Goal: Information Seeking & Learning: Learn about a topic

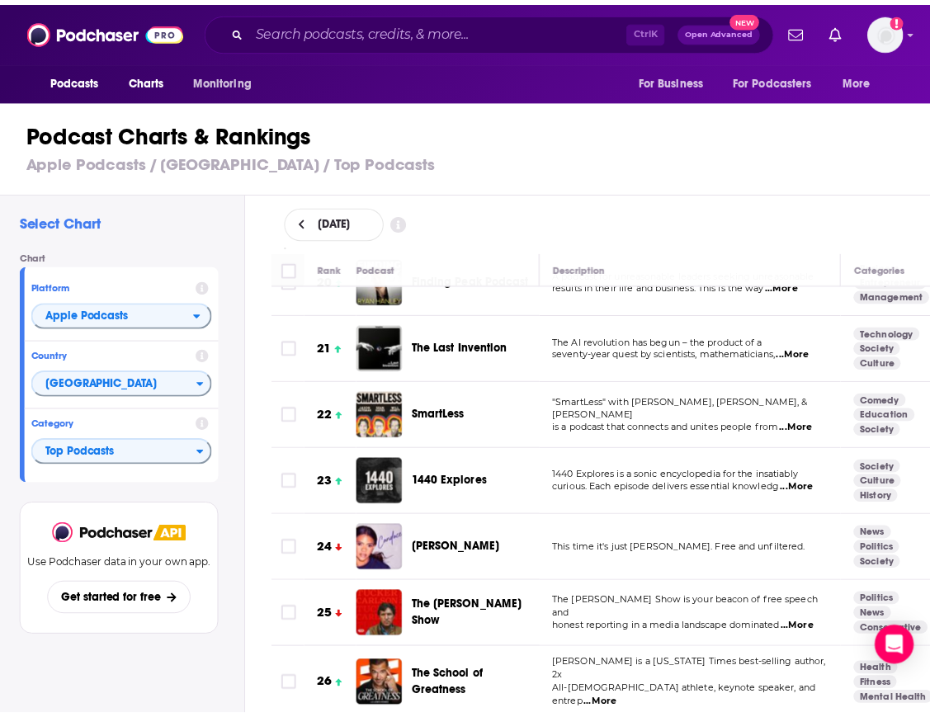
scroll to position [1331, 0]
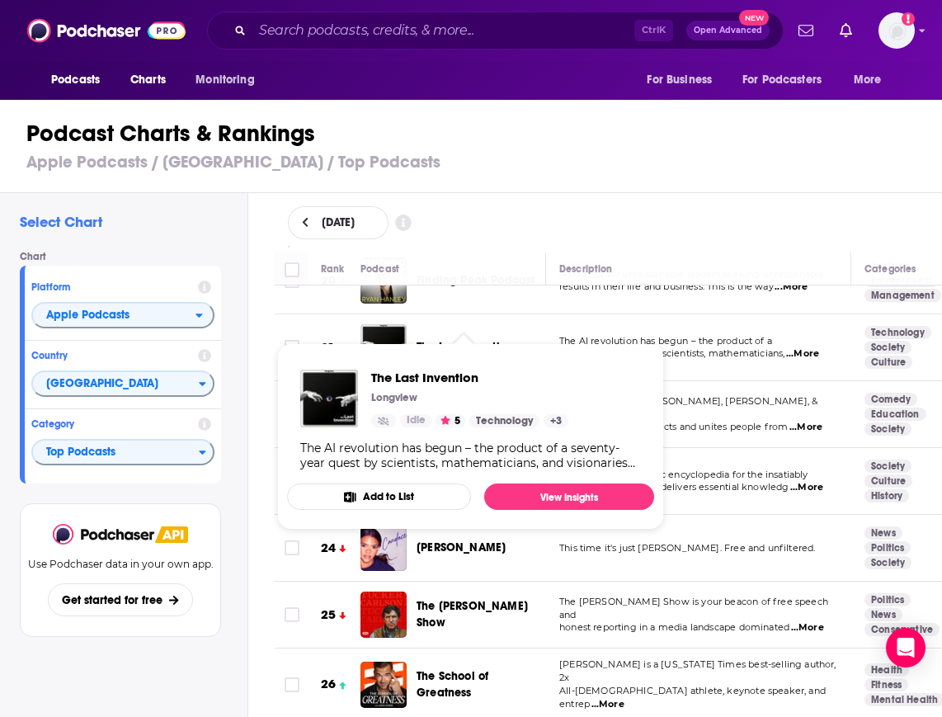
click at [470, 340] on span "The Last Invention" at bounding box center [465, 347] width 97 height 14
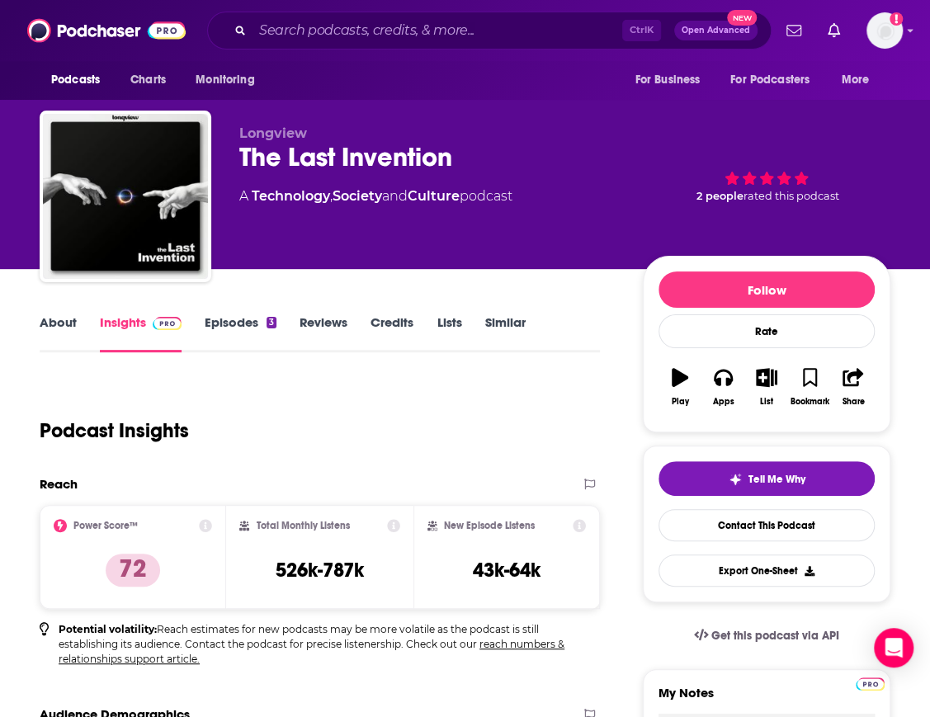
click at [301, 153] on div "The Last Invention" at bounding box center [427, 157] width 377 height 32
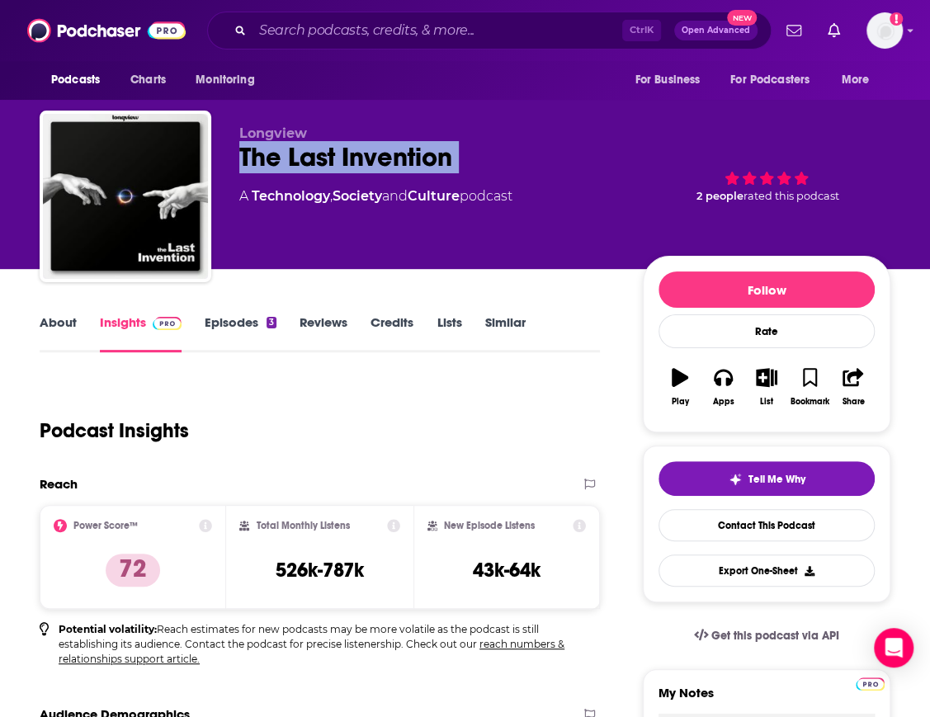
copy div "The Last Invention"
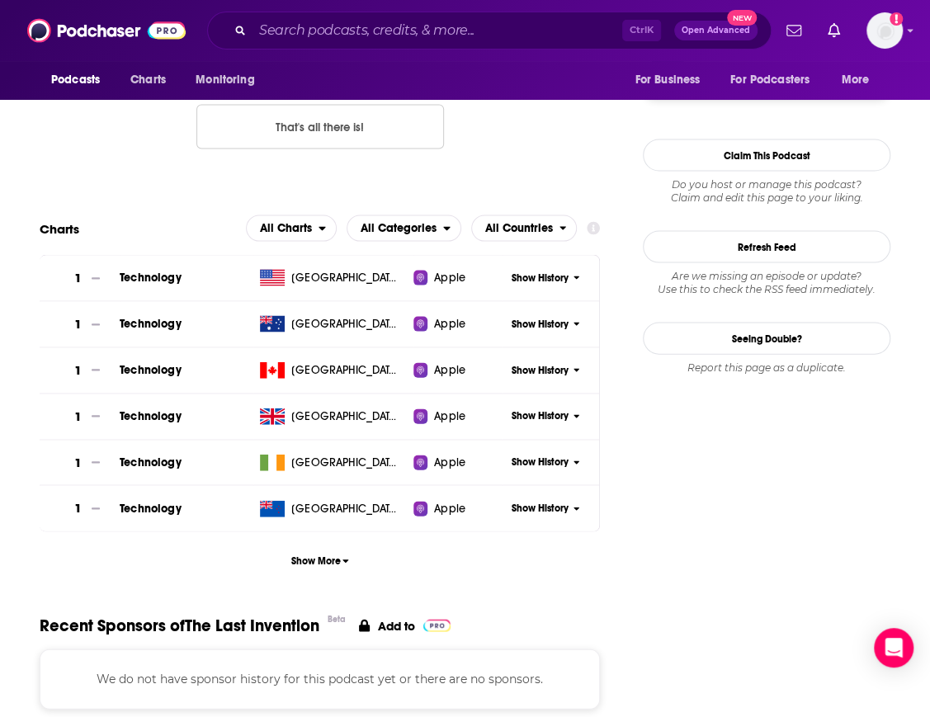
scroll to position [1400, 0]
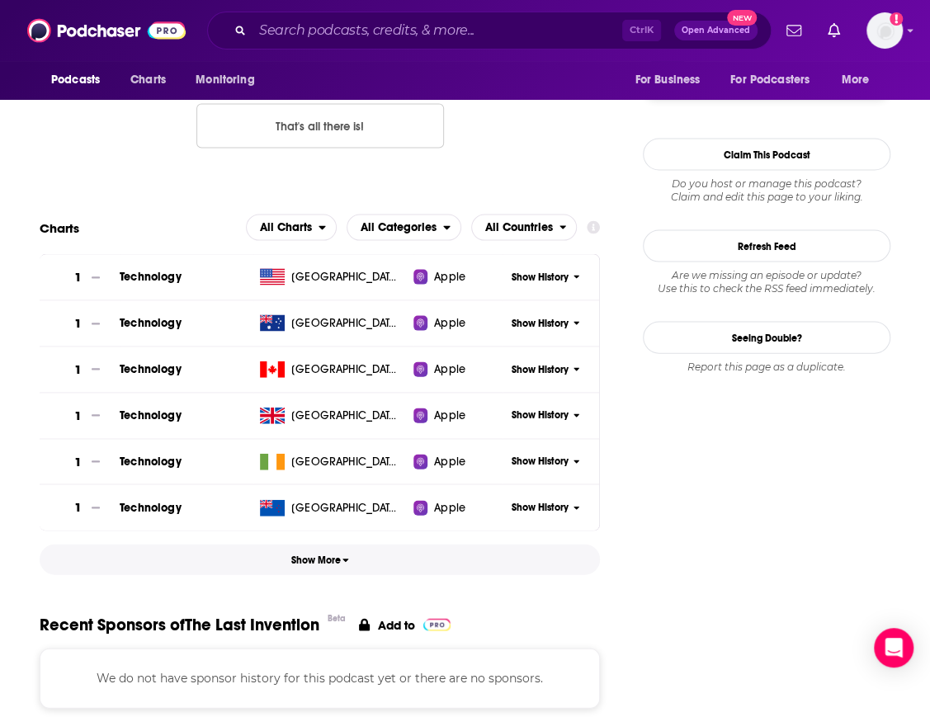
click at [324, 555] on span "Show More" at bounding box center [320, 561] width 59 height 12
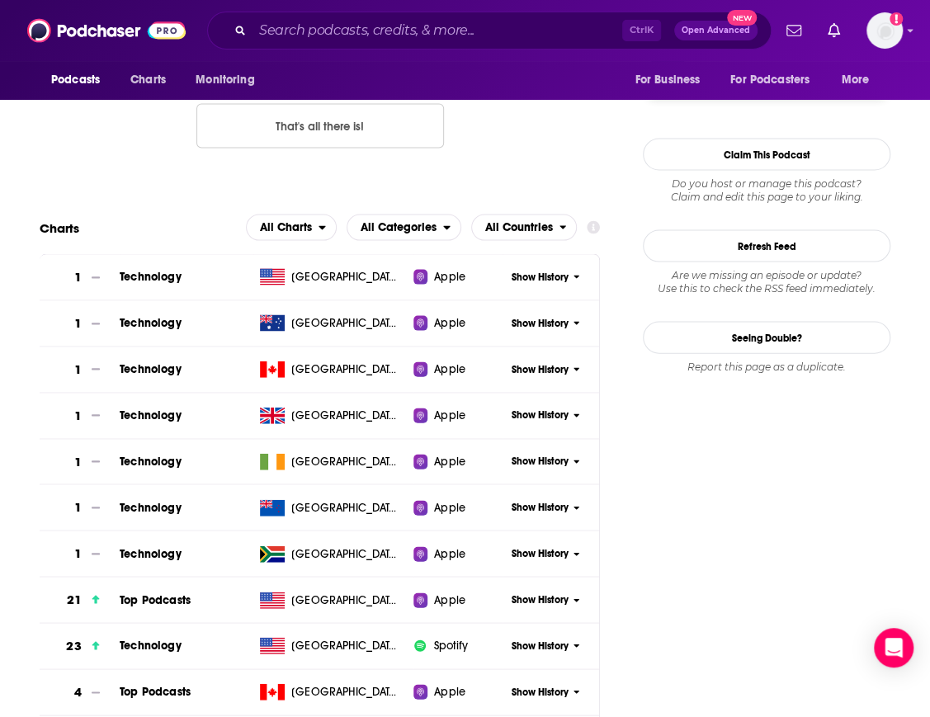
scroll to position [1492, 0]
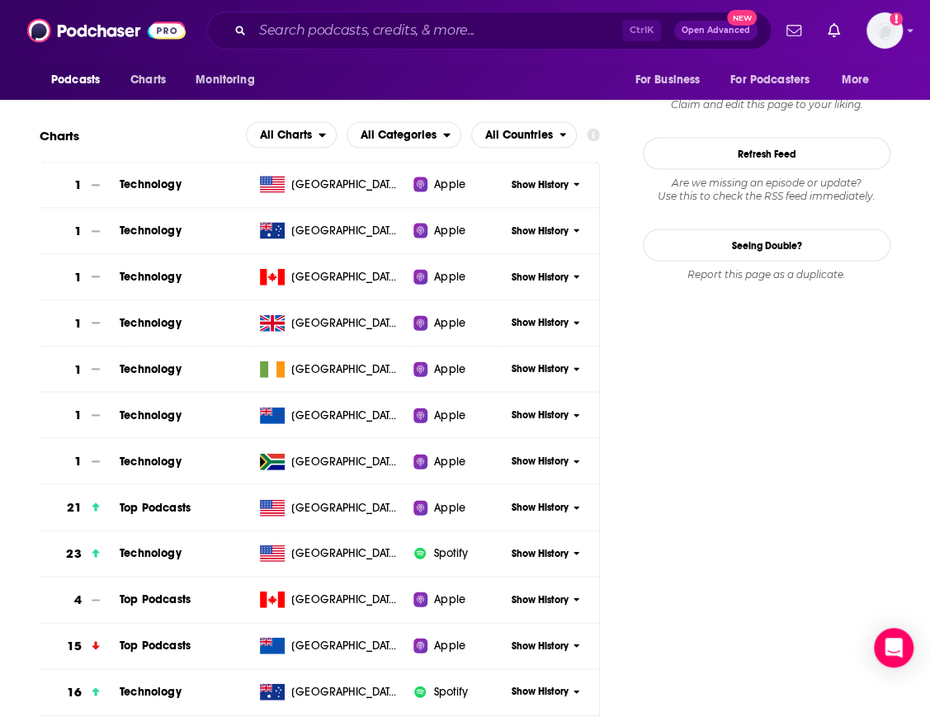
click at [525, 511] on span "Show History" at bounding box center [540, 508] width 57 height 14
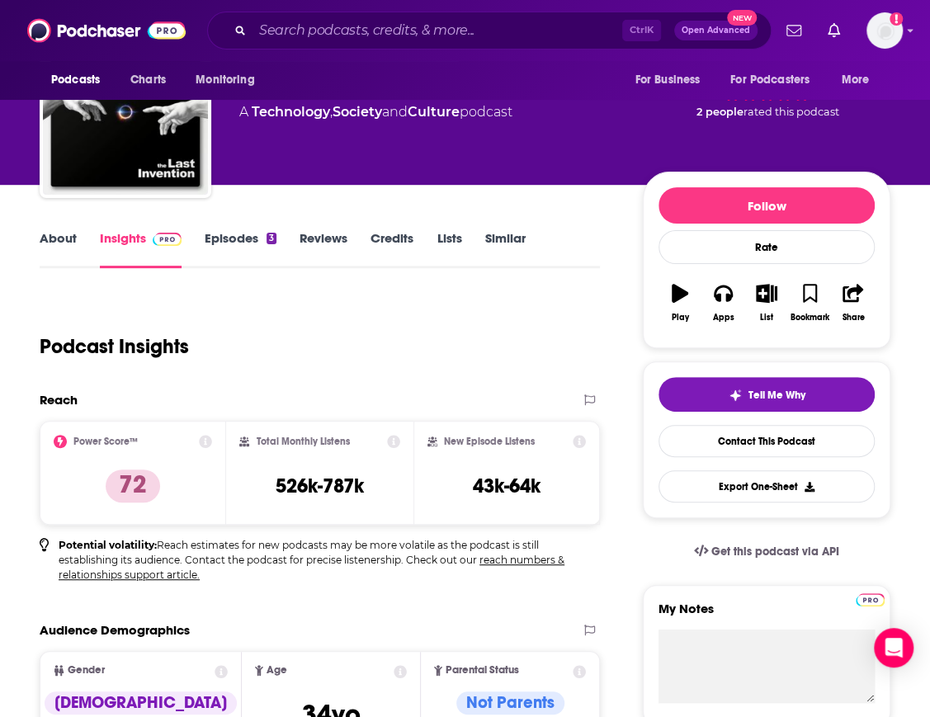
scroll to position [83, 0]
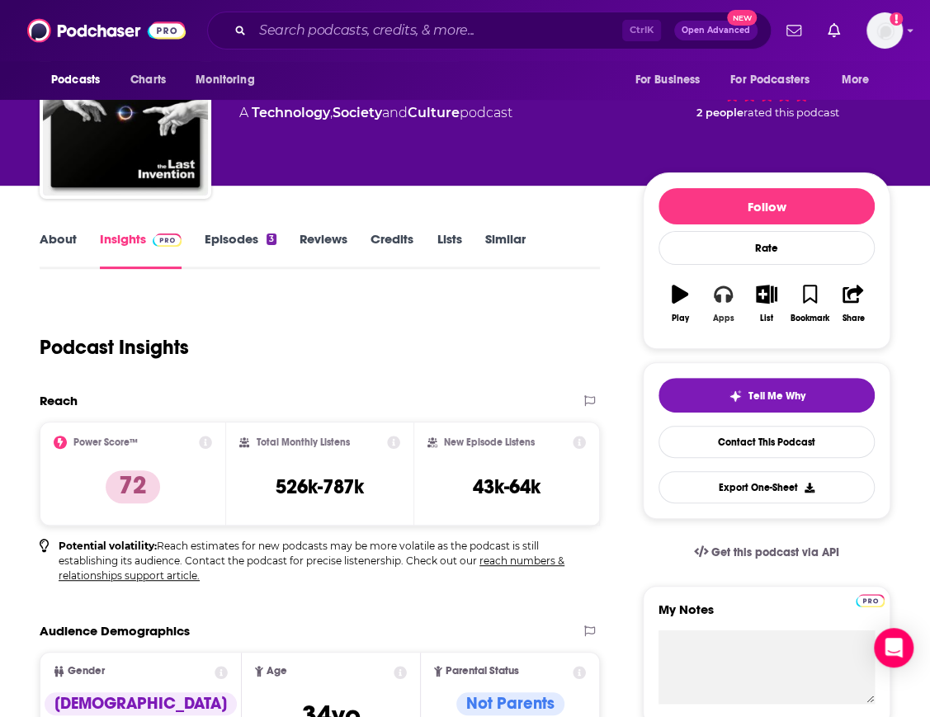
click at [724, 295] on icon "button" at bounding box center [723, 294] width 18 height 18
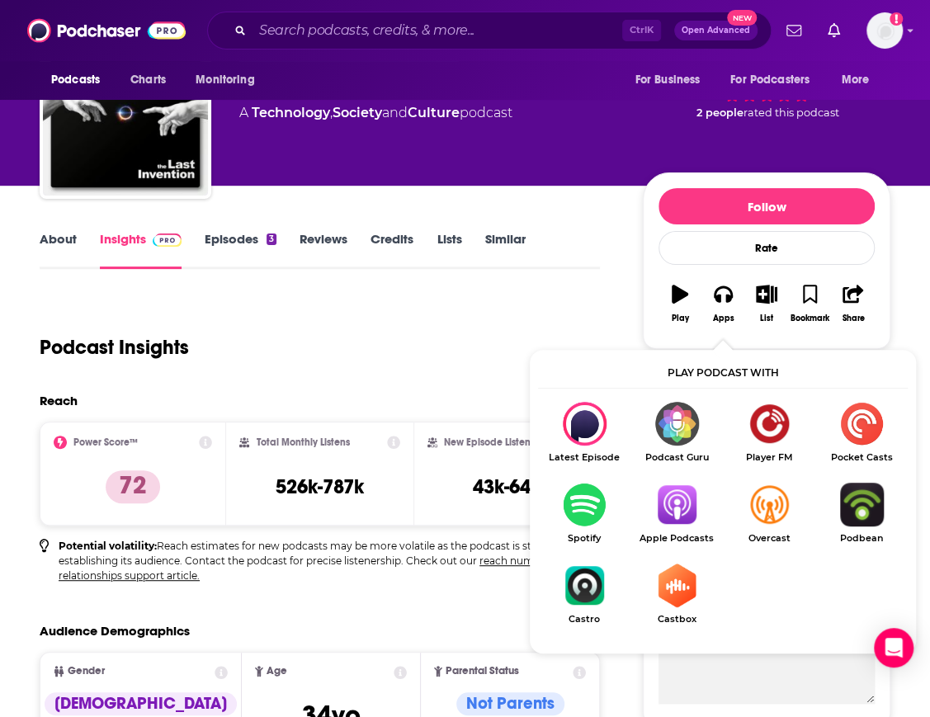
click at [674, 507] on img "Show Listen On dropdown" at bounding box center [677, 505] width 92 height 44
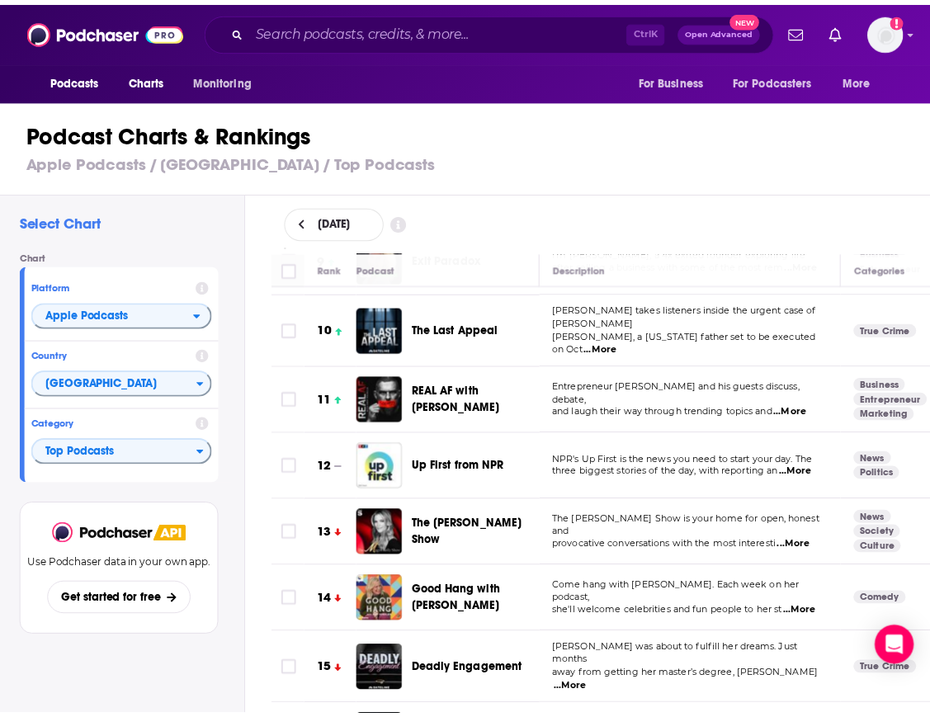
scroll to position [582, 0]
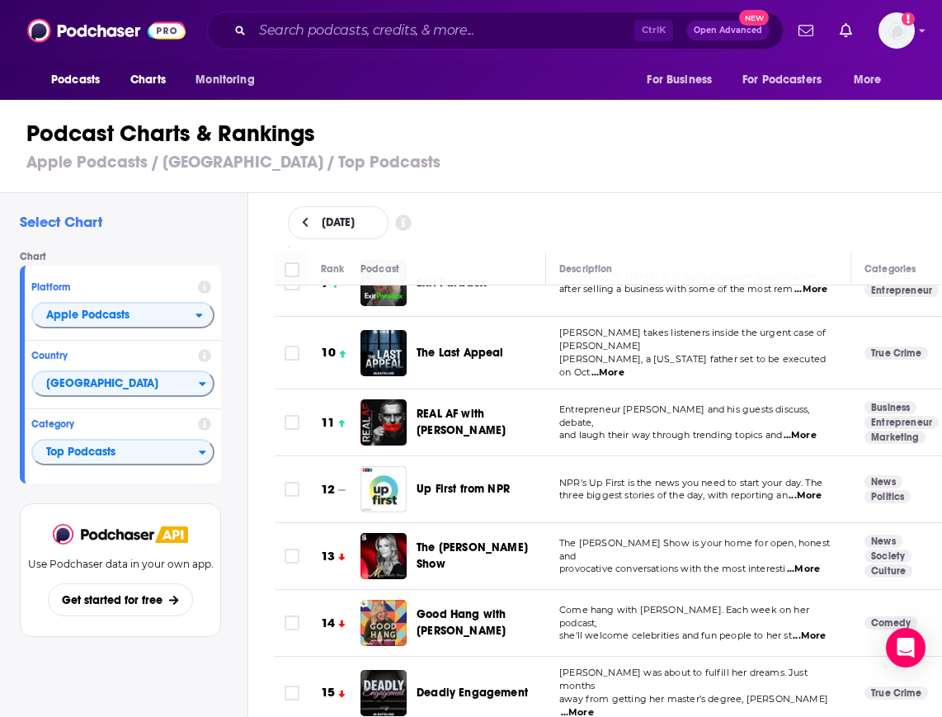
click at [432, 346] on span "The Last Appeal" at bounding box center [460, 353] width 87 height 14
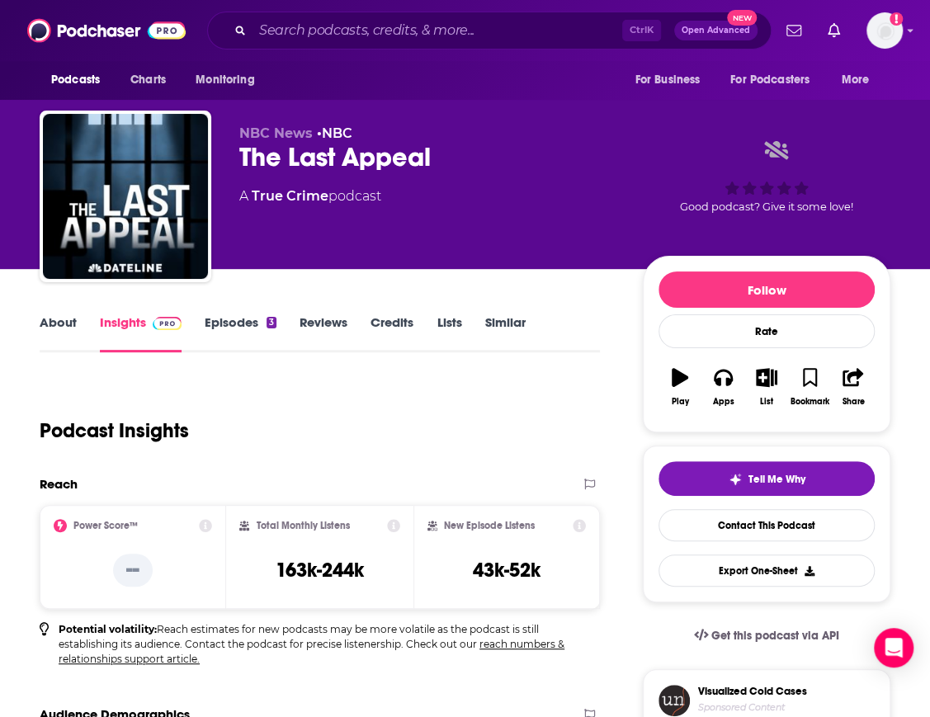
click at [353, 144] on div "The Last Appeal" at bounding box center [427, 157] width 377 height 32
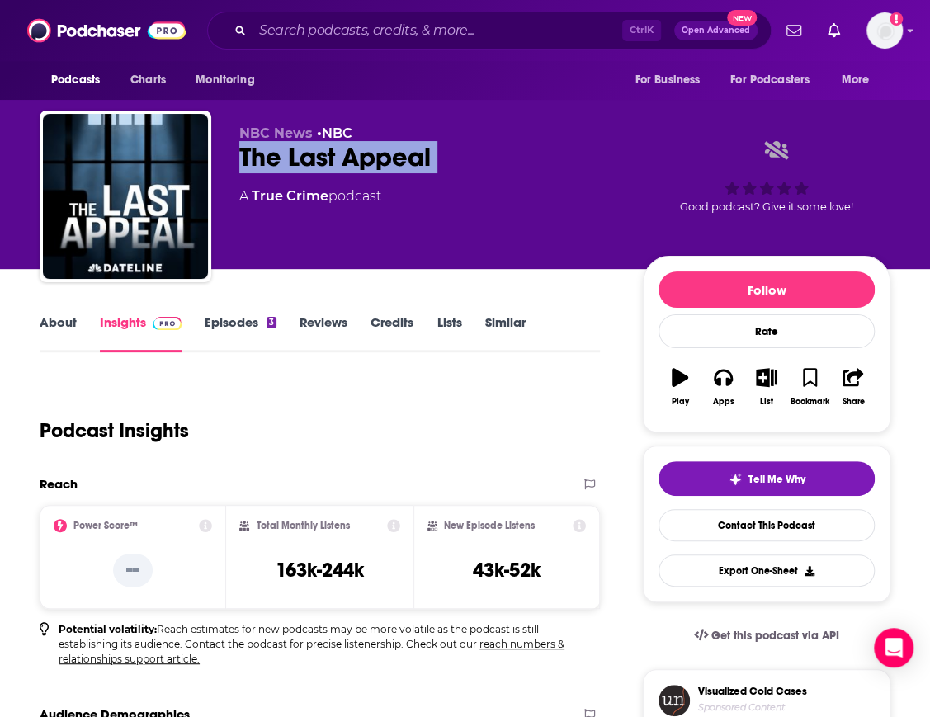
click at [353, 144] on div "The Last Appeal" at bounding box center [427, 157] width 377 height 32
copy div "The Last Appeal"
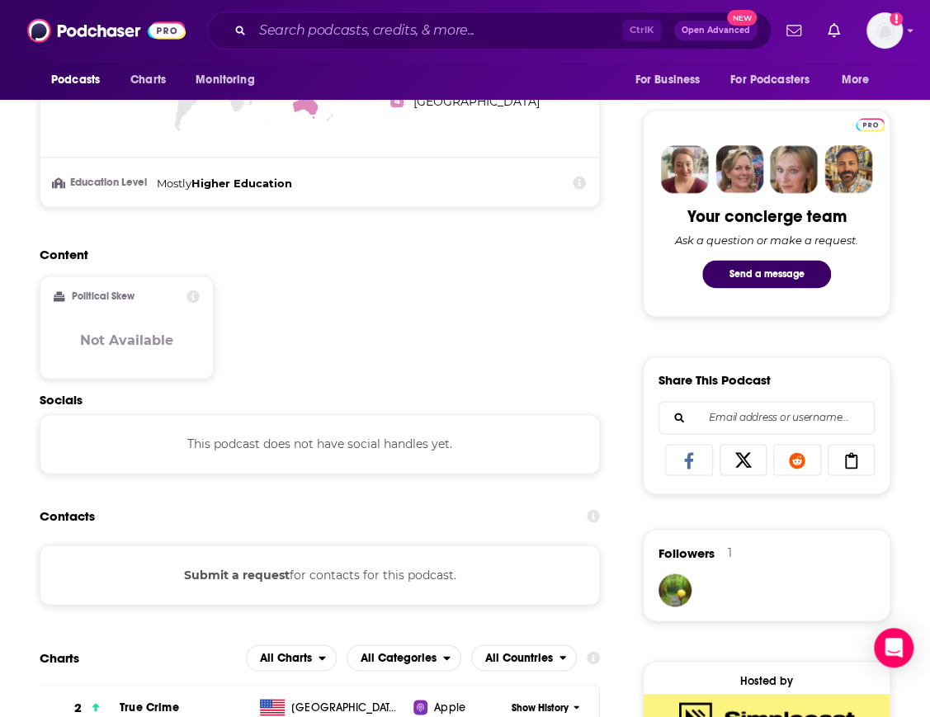
scroll to position [1193, 0]
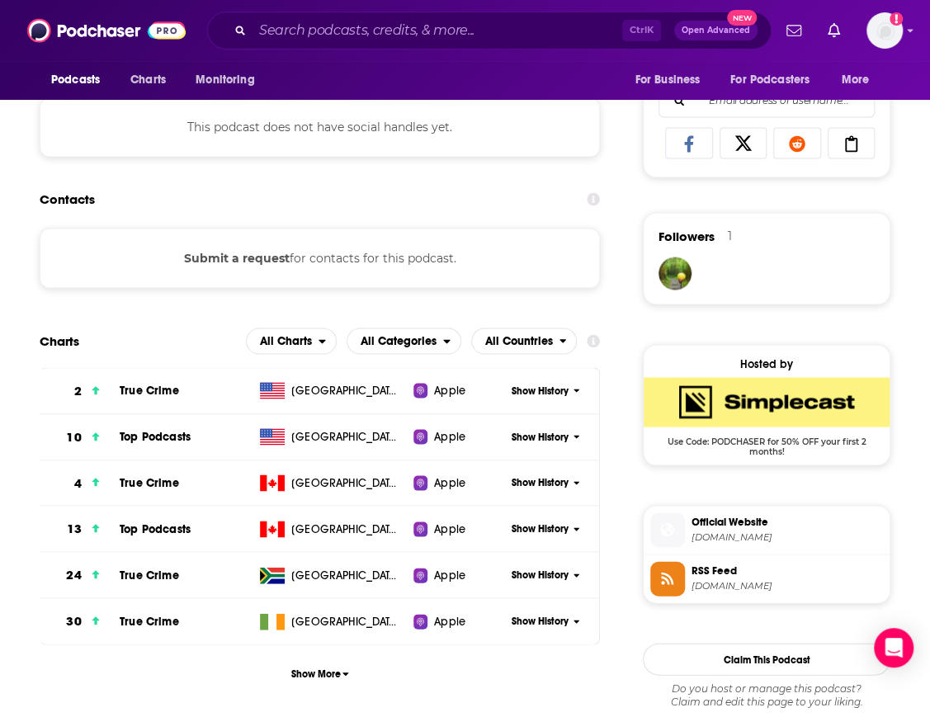
click at [547, 435] on span "Show History" at bounding box center [540, 437] width 57 height 14
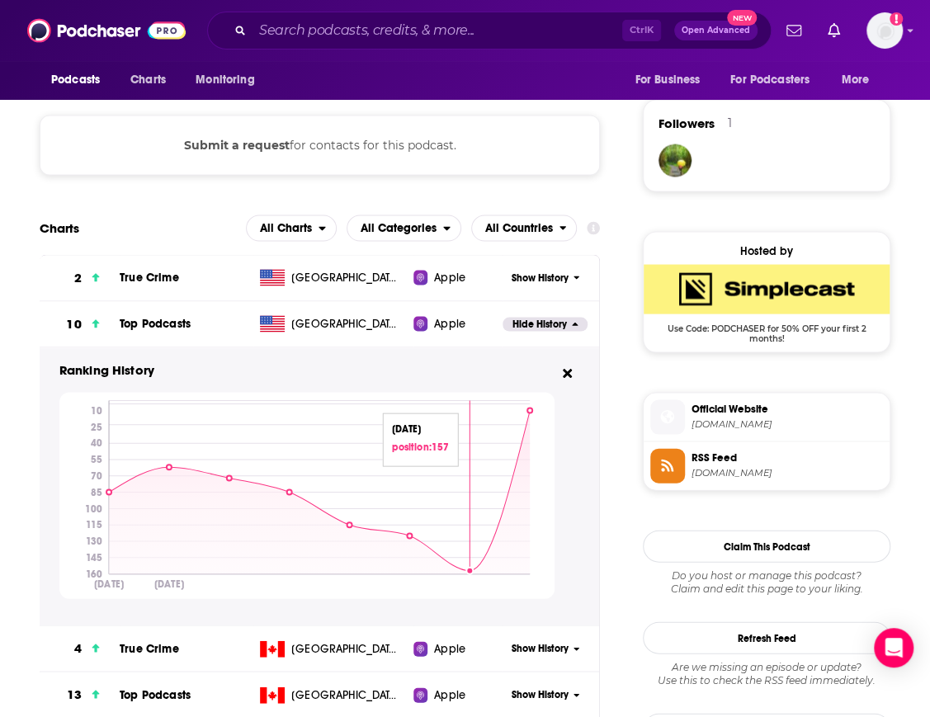
scroll to position [1307, 0]
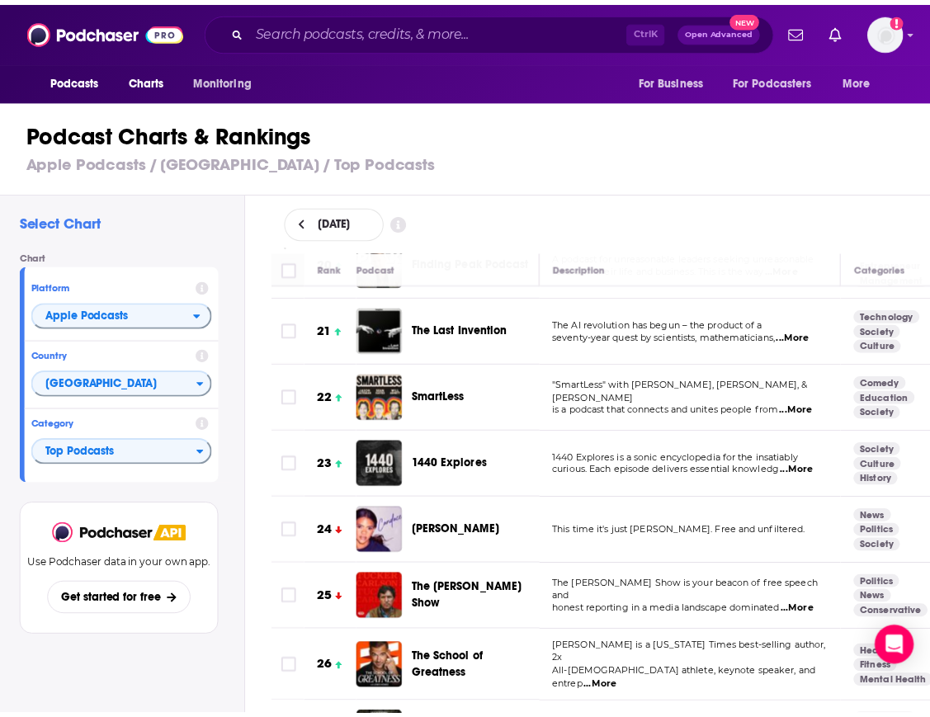
scroll to position [1349, 0]
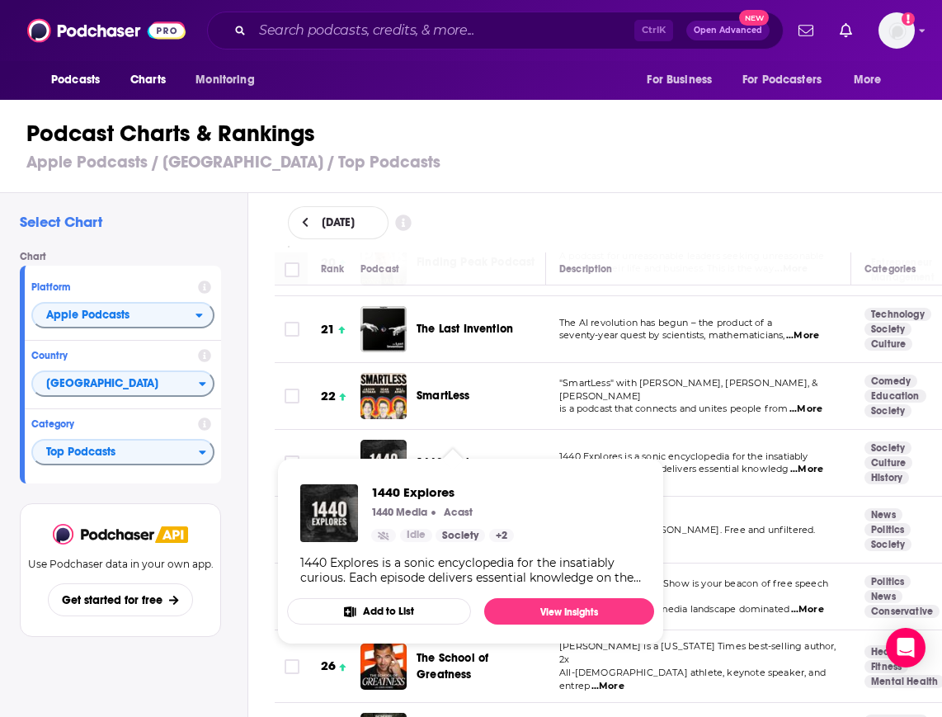
click at [455, 456] on span "1440 Explores" at bounding box center [455, 463] width 76 height 14
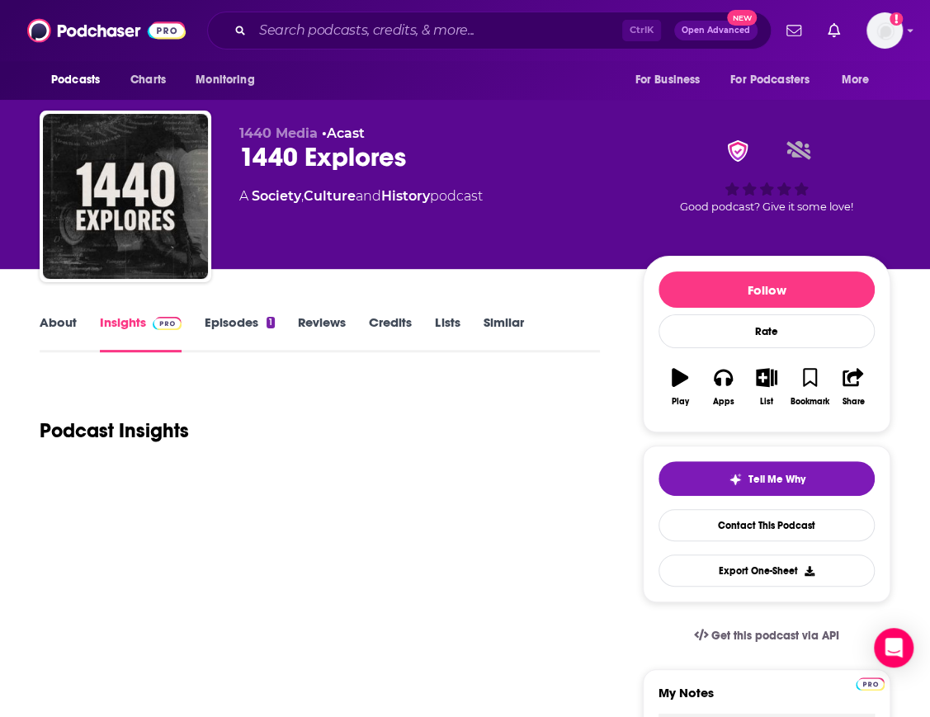
click at [296, 159] on div "1440 Explores" at bounding box center [427, 157] width 377 height 32
copy div "1440 Explores"
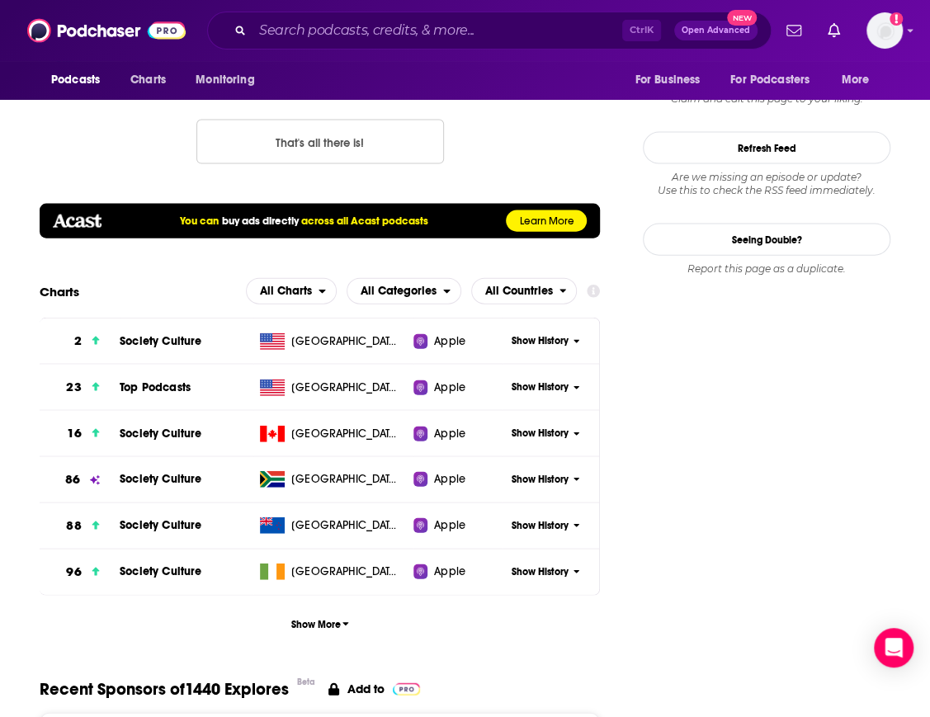
scroll to position [1518, 0]
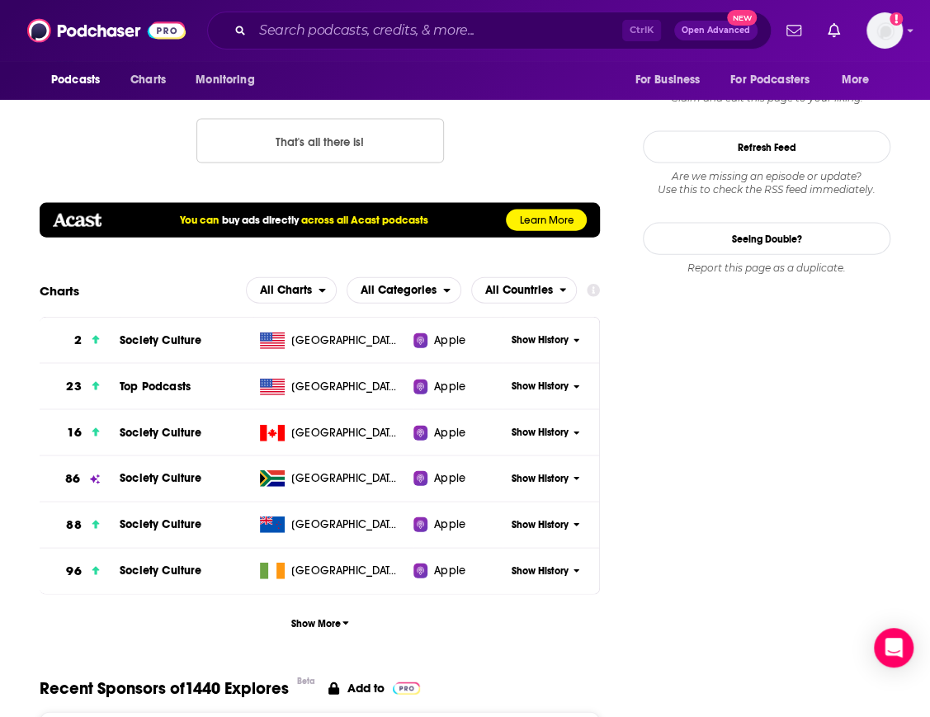
click at [551, 381] on span "Show History" at bounding box center [540, 387] width 57 height 14
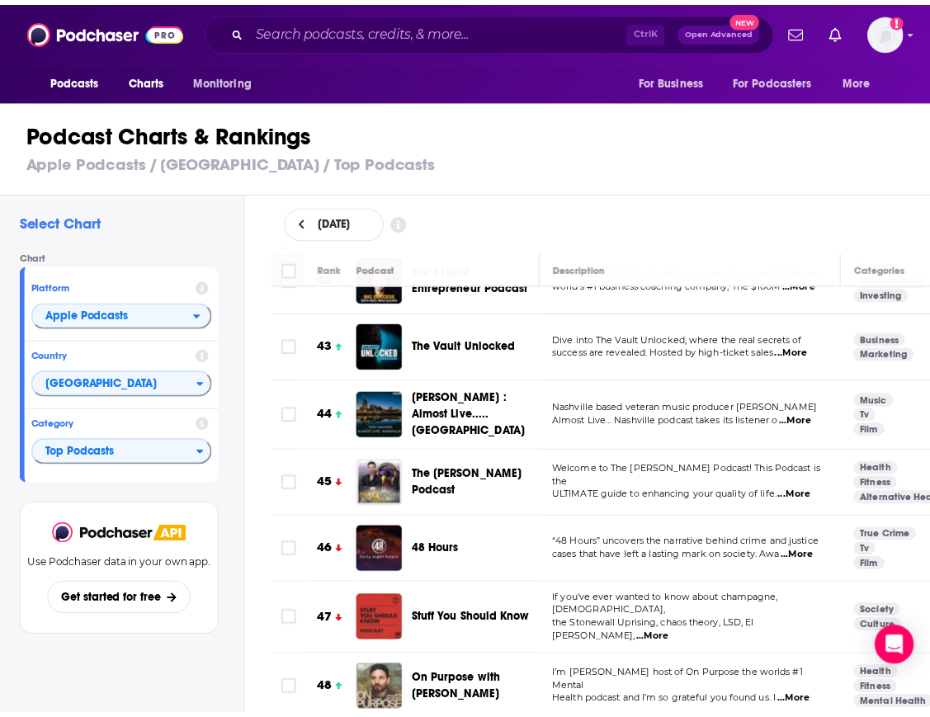
scroll to position [2824, 0]
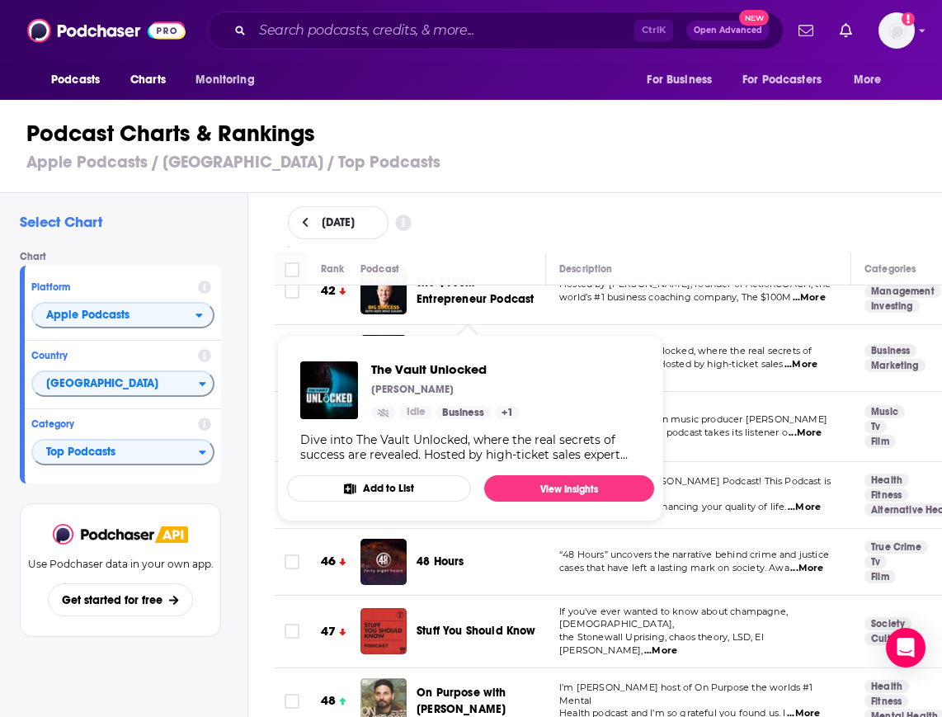
click at [451, 351] on span "The Vault Unlocked" at bounding box center [469, 358] width 105 height 14
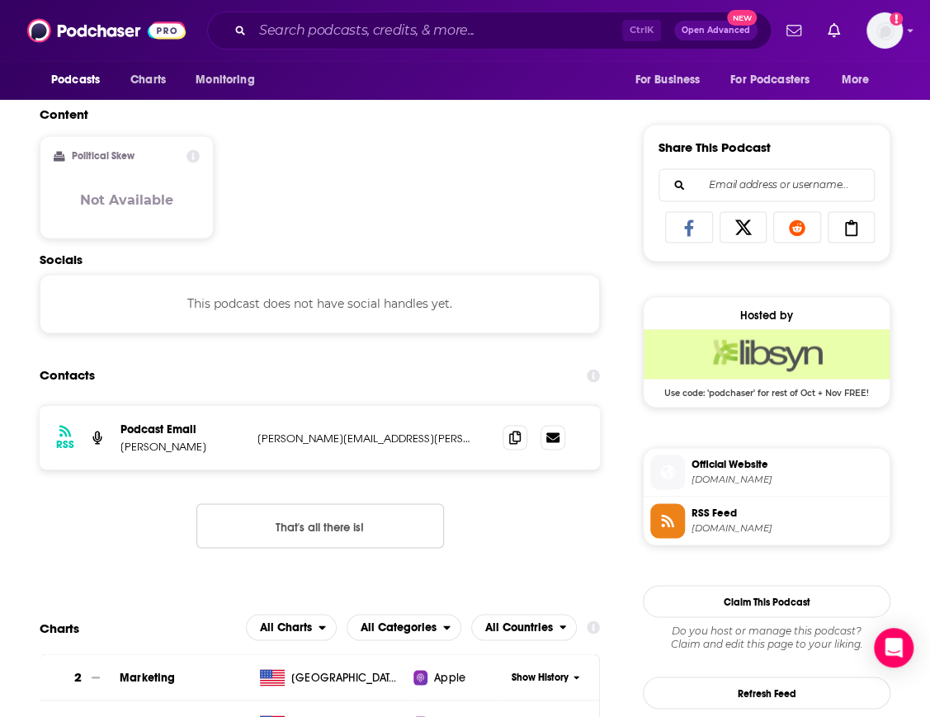
scroll to position [1182, 0]
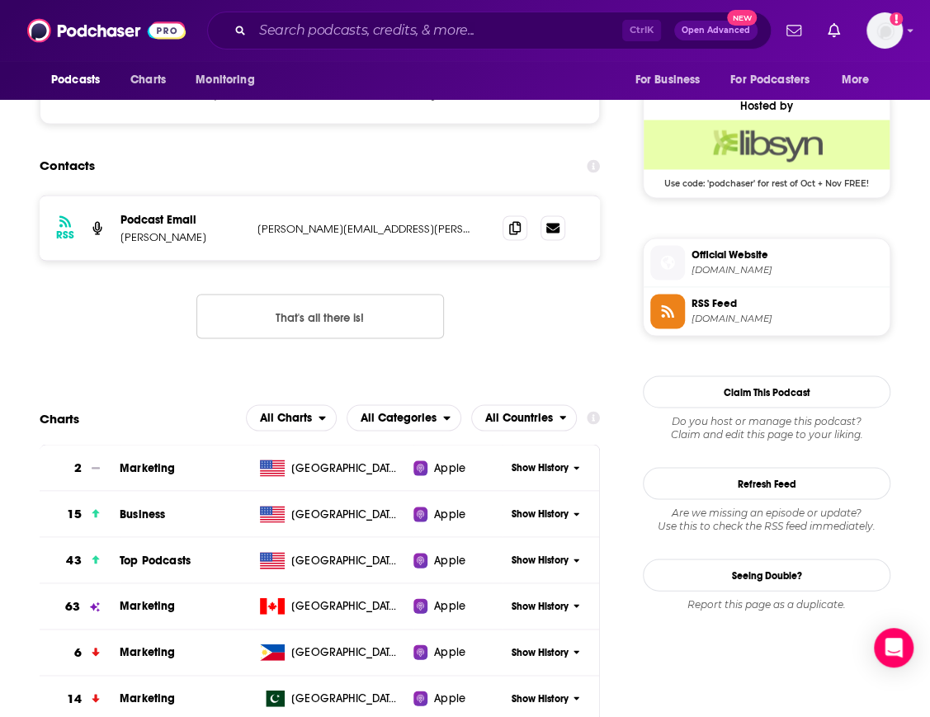
click at [515, 555] on span "Show History" at bounding box center [540, 560] width 57 height 14
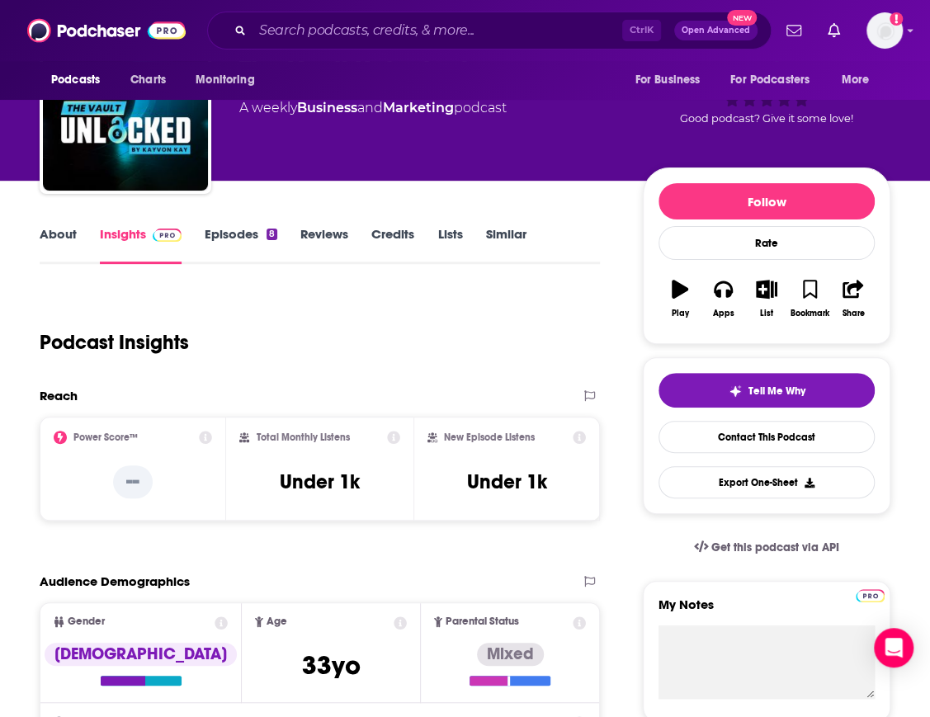
scroll to position [0, 0]
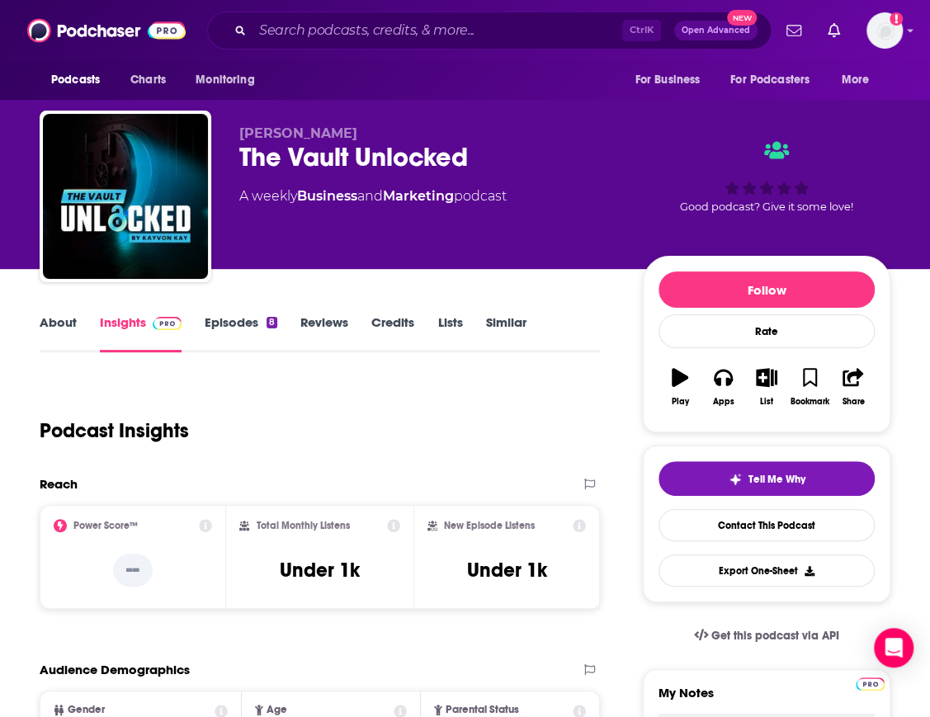
click at [328, 165] on div "The Vault Unlocked" at bounding box center [427, 157] width 377 height 32
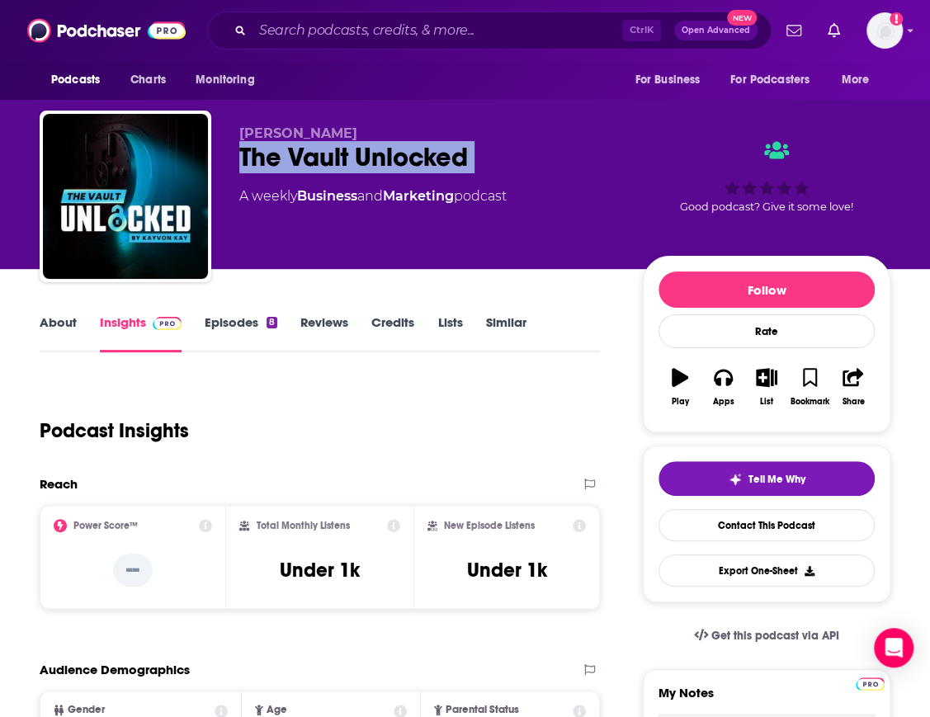
click at [328, 165] on div "The Vault Unlocked" at bounding box center [427, 157] width 377 height 32
copy div "The Vault Unlocked"
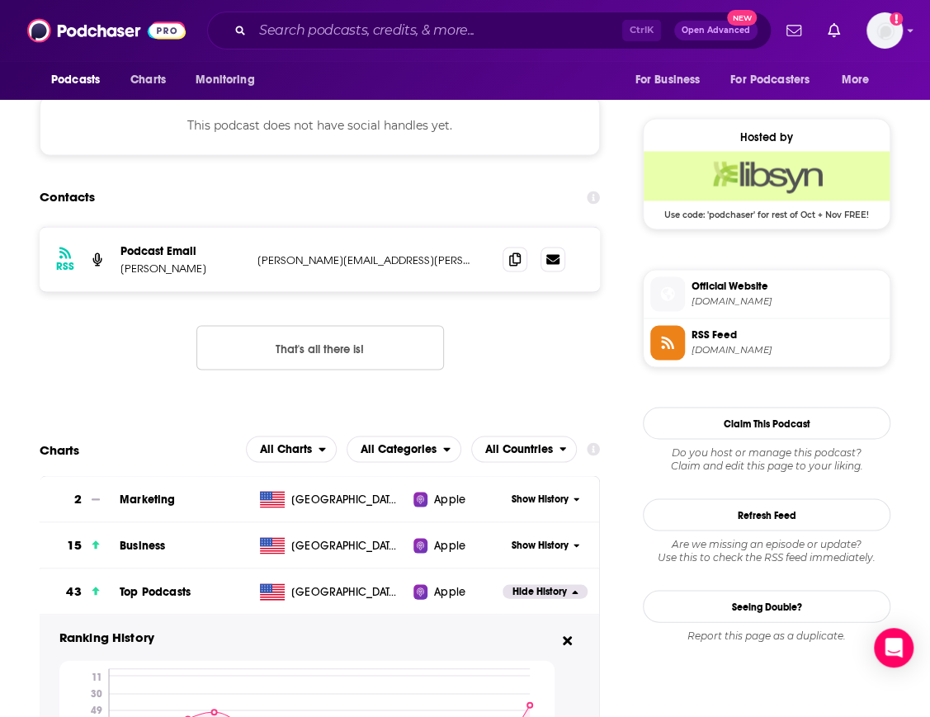
scroll to position [1207, 0]
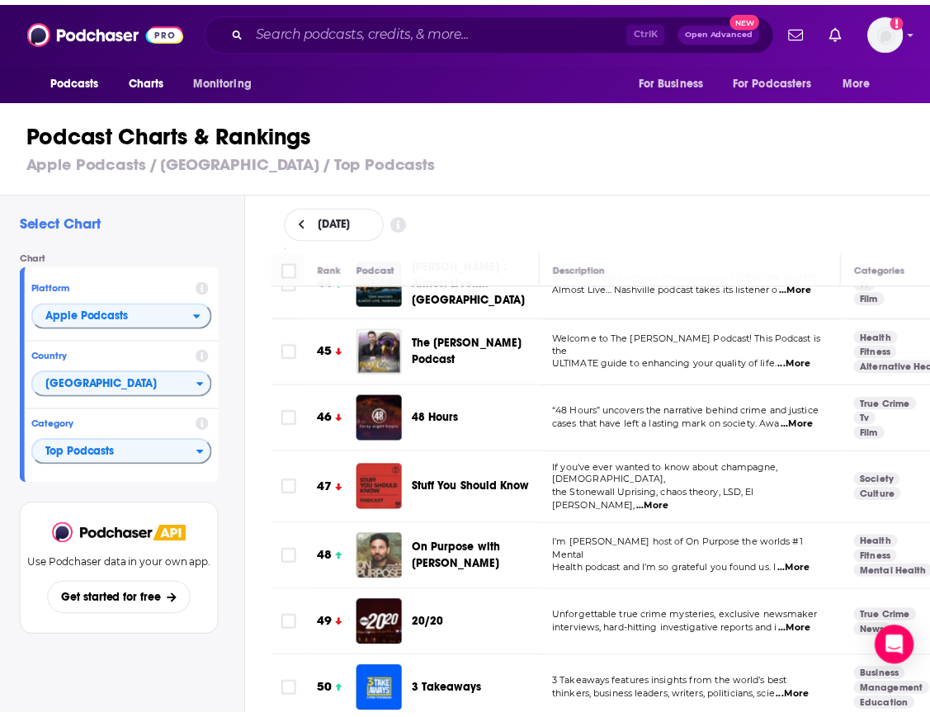
scroll to position [2946, 0]
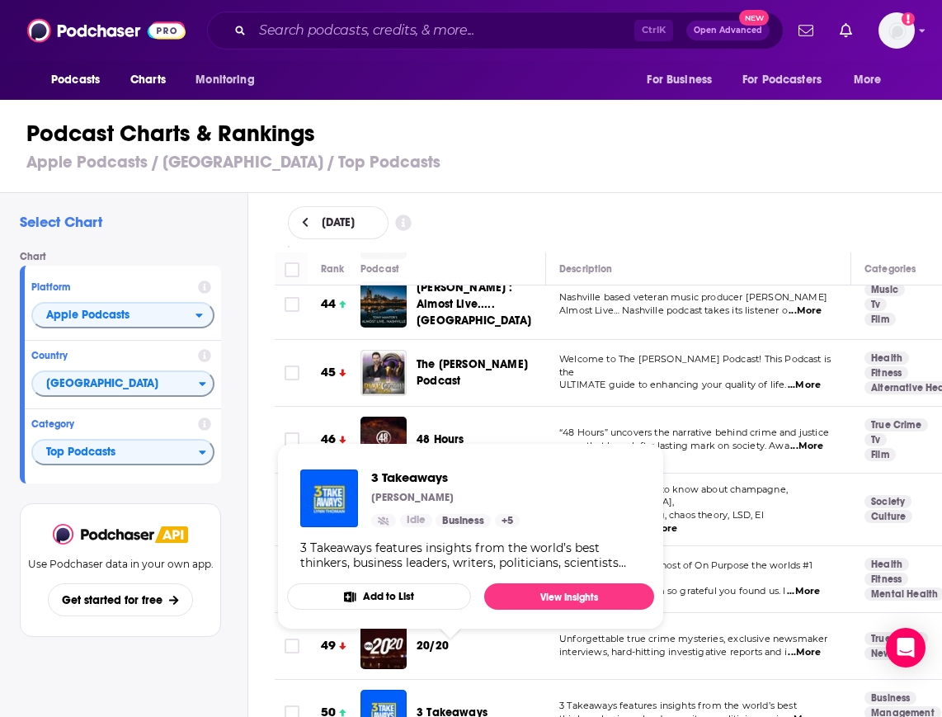
click at [446, 706] on span "3 Takeaways" at bounding box center [452, 713] width 71 height 14
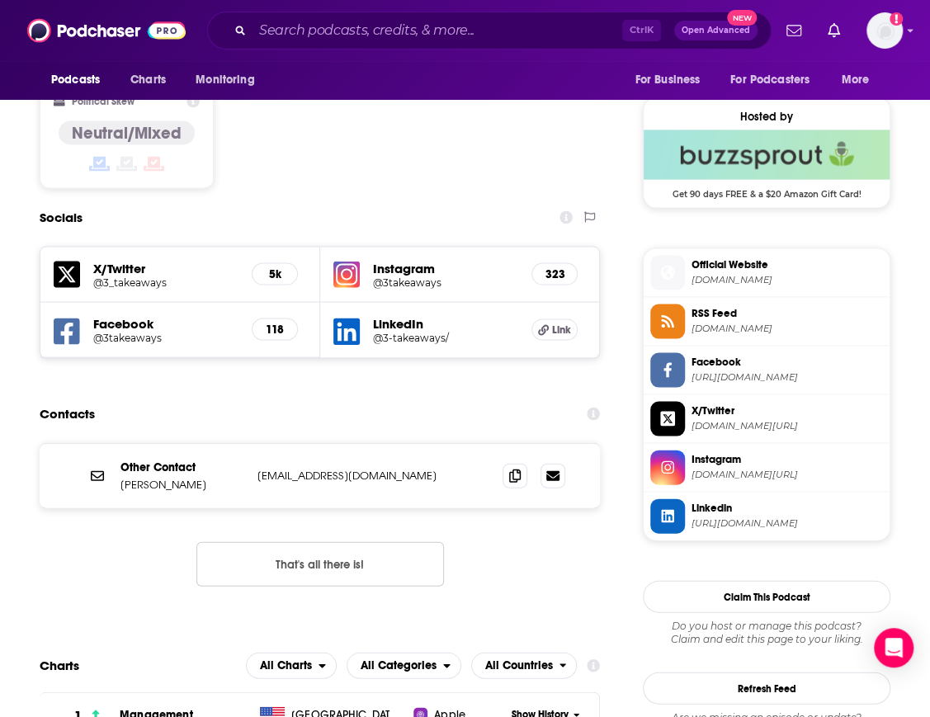
scroll to position [1557, 0]
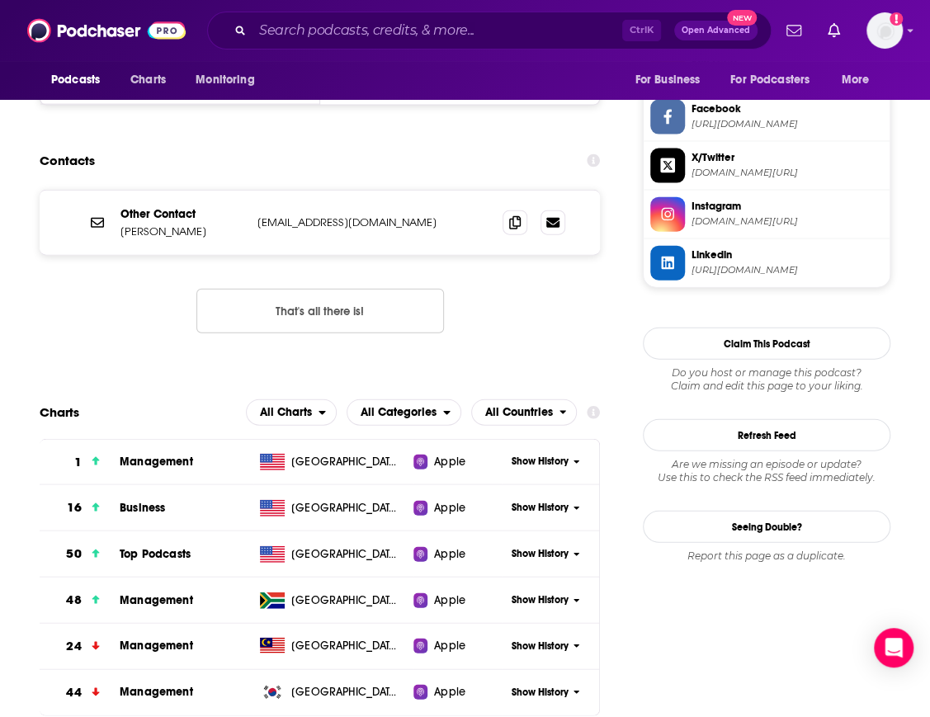
click at [524, 534] on div "Show History" at bounding box center [551, 554] width 97 height 40
click at [513, 547] on span "Show History" at bounding box center [540, 554] width 57 height 14
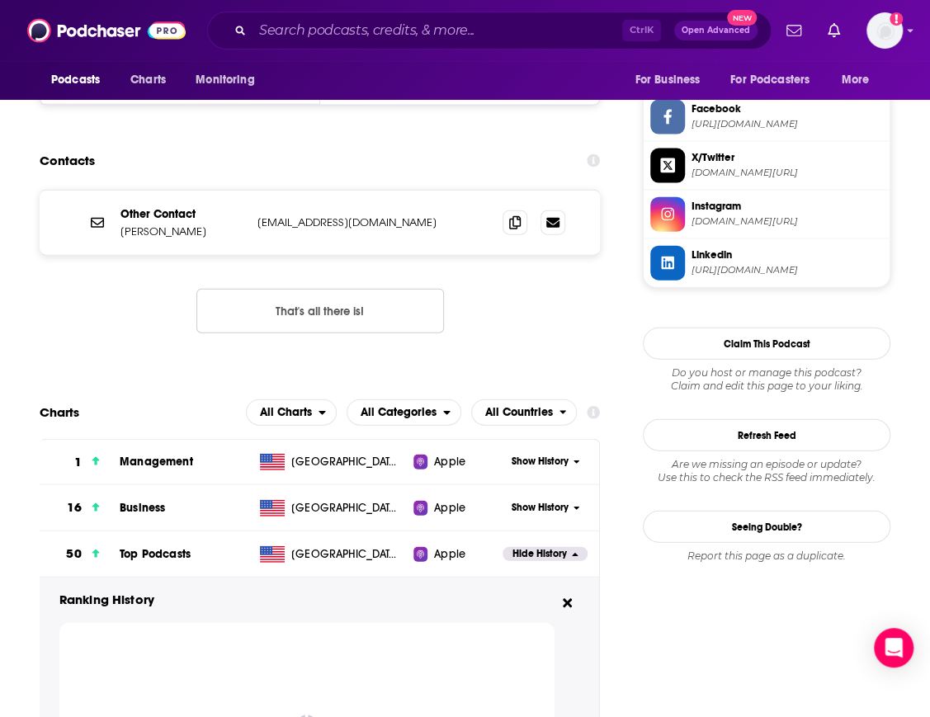
scroll to position [1659, 0]
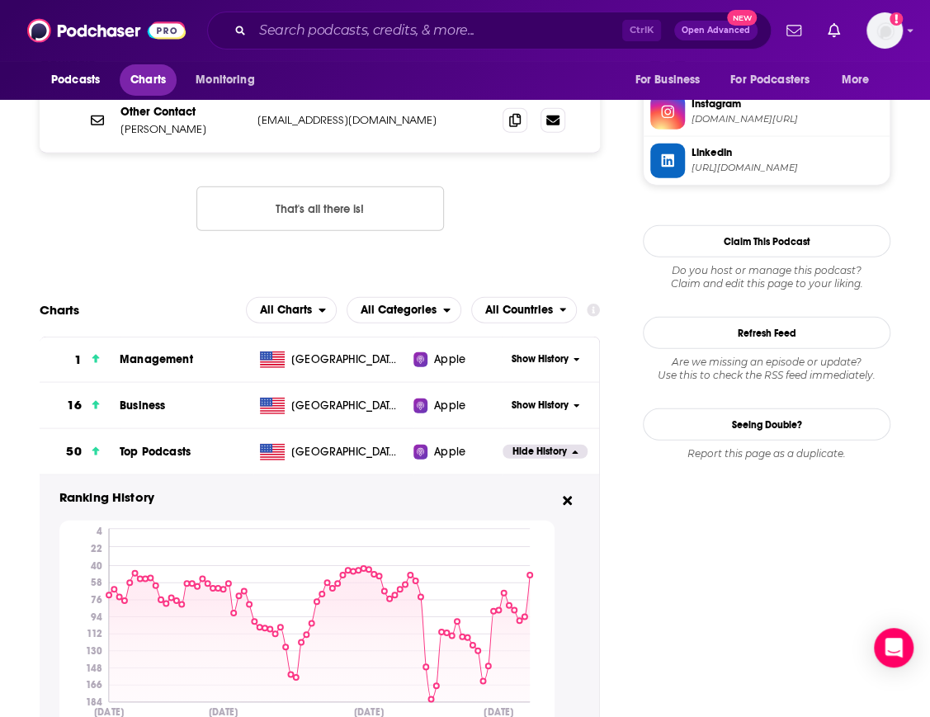
click at [143, 83] on span "Charts" at bounding box center [147, 79] width 35 height 23
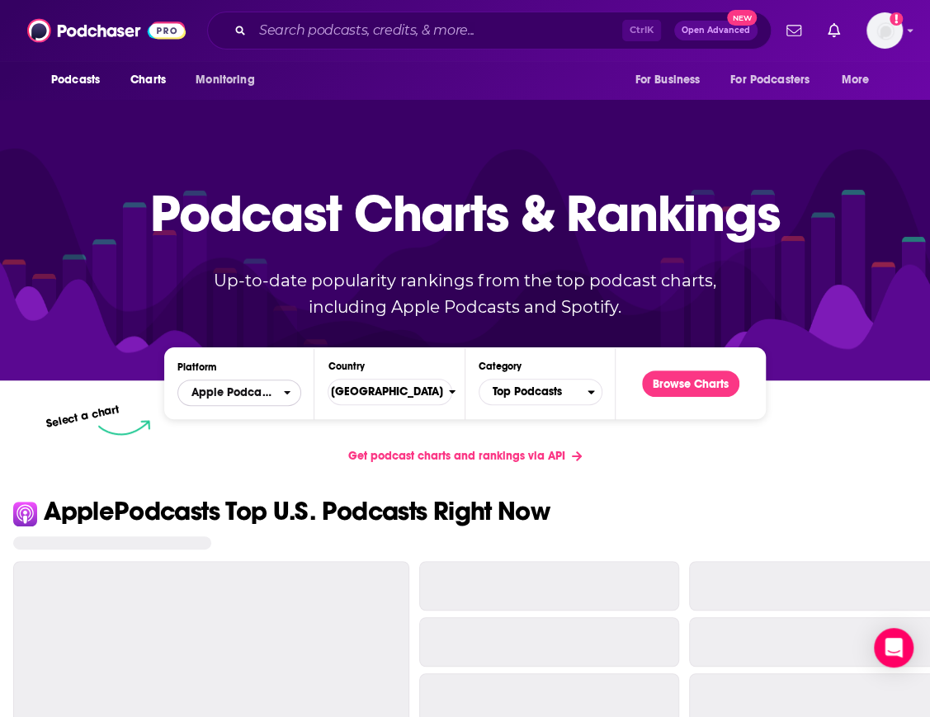
click at [274, 391] on span "Apple Podcasts" at bounding box center [232, 393] width 83 height 12
click at [259, 447] on span "Spotify" at bounding box center [238, 443] width 102 height 10
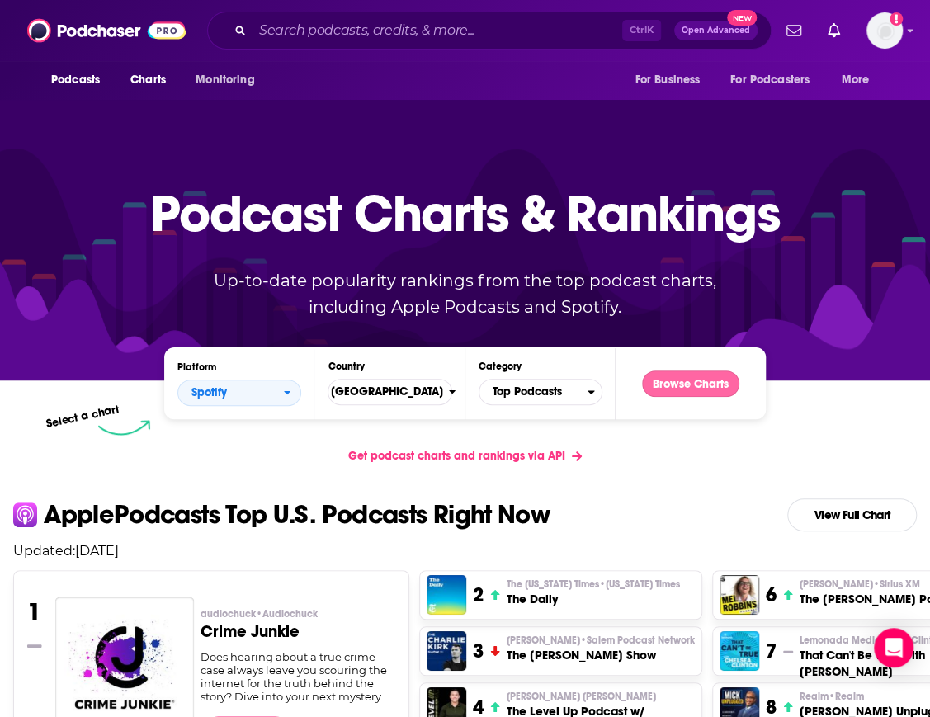
click at [708, 394] on button "Browse Charts" at bounding box center [690, 384] width 97 height 26
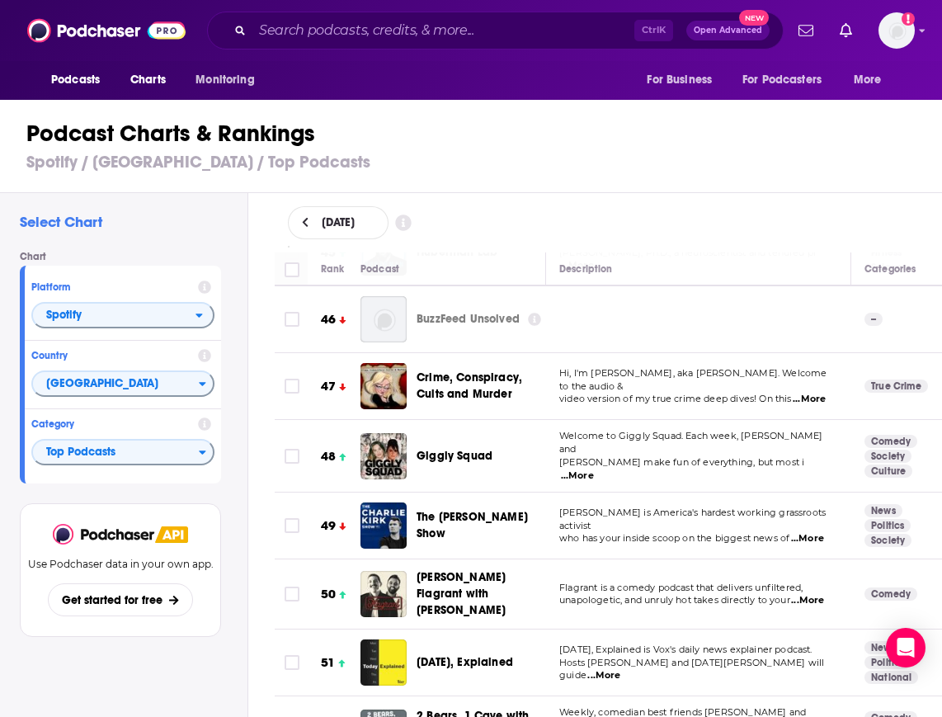
scroll to position [3052, 0]
